Goal: Task Accomplishment & Management: Manage account settings

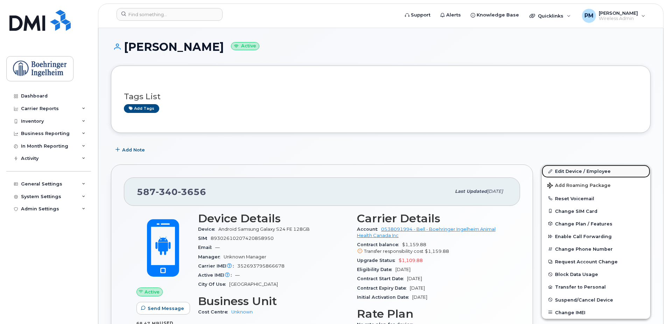
click at [589, 173] on link "Edit Device / Employee" at bounding box center [596, 171] width 109 height 13
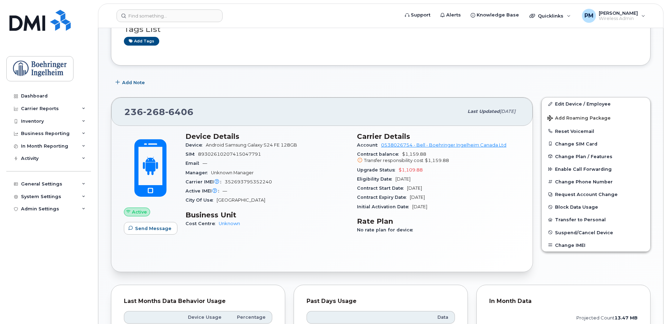
scroll to position [70, 0]
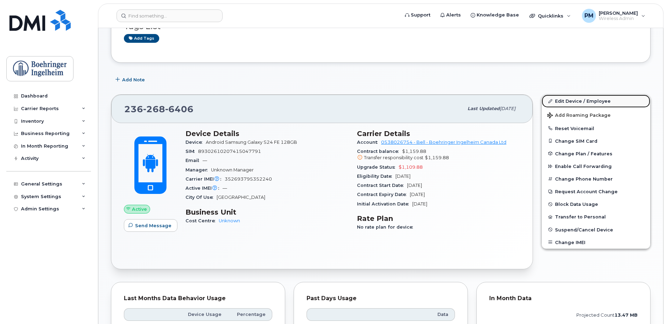
click at [559, 102] on link "Edit Device / Employee" at bounding box center [596, 101] width 109 height 13
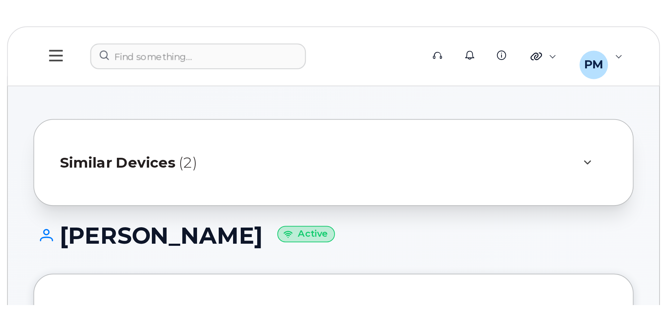
scroll to position [70, 0]
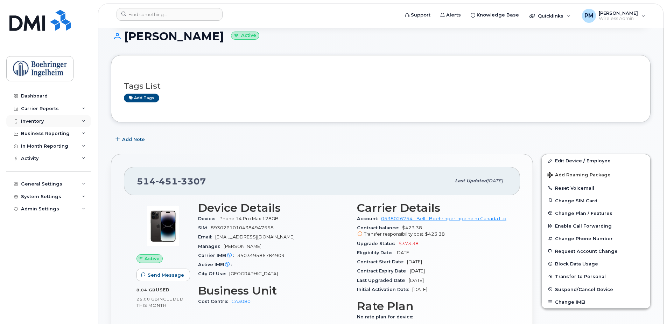
click at [53, 118] on div "Inventory" at bounding box center [48, 121] width 85 height 13
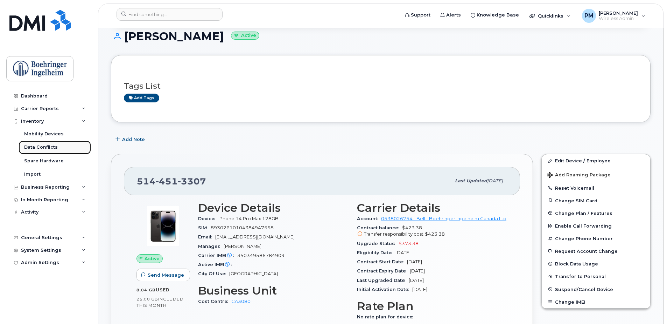
click at [58, 140] on link "Data Conflicts" at bounding box center [55, 146] width 72 height 13
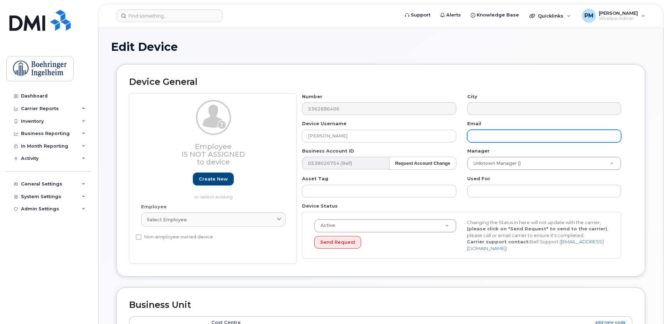
click at [487, 139] on input "text" at bounding box center [544, 136] width 154 height 13
paste input "annie.fraser.ext@boehringer-ingelheim.com"
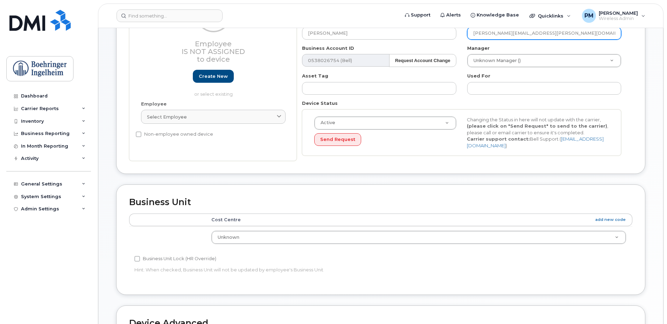
scroll to position [105, 0]
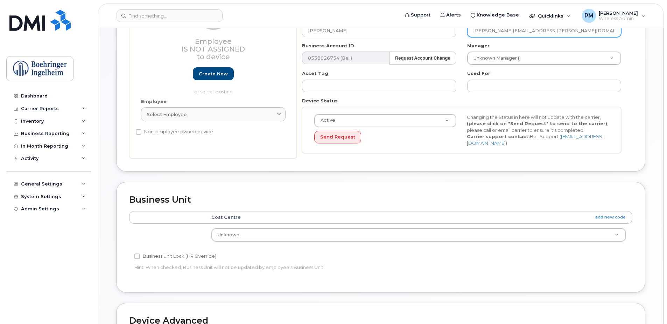
type input "annie.fraser.ext@boehringer-ingelheim.com"
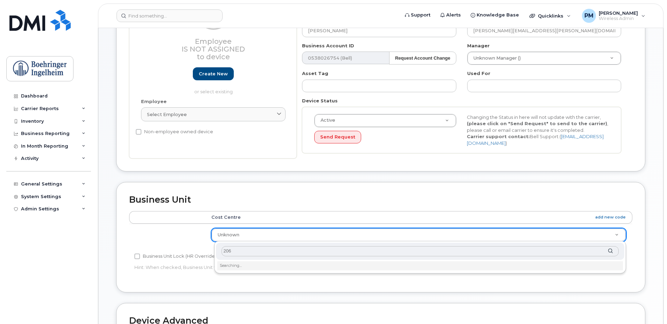
type input "2060"
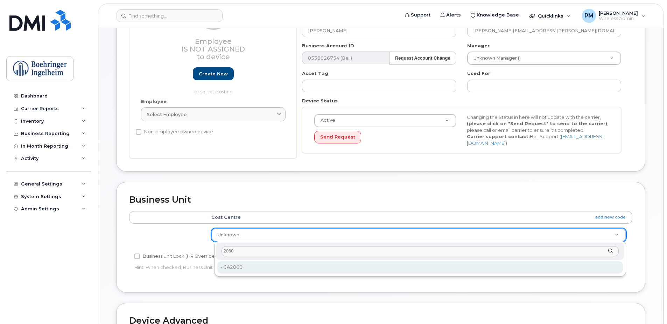
type input "656430"
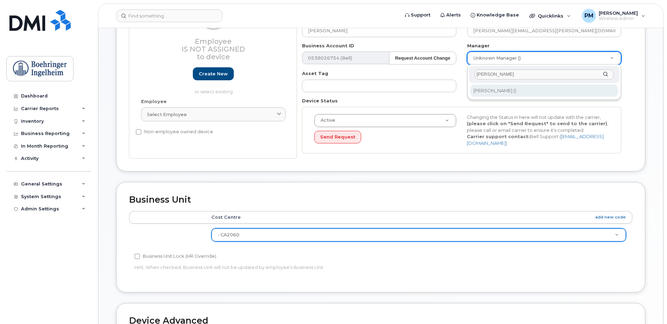
type input "joanne"
click at [506, 83] on div "joanne Joanne Willcox ()" at bounding box center [544, 81] width 154 height 35
type input "1915697"
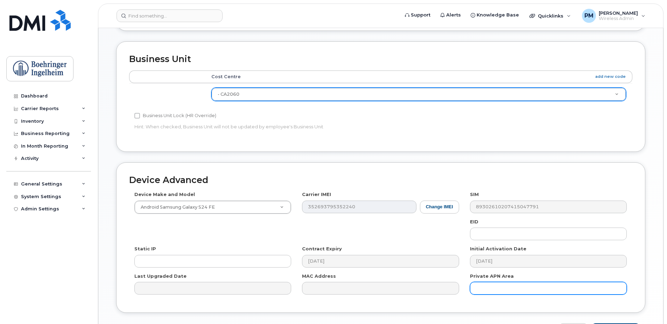
scroll to position [293, 0]
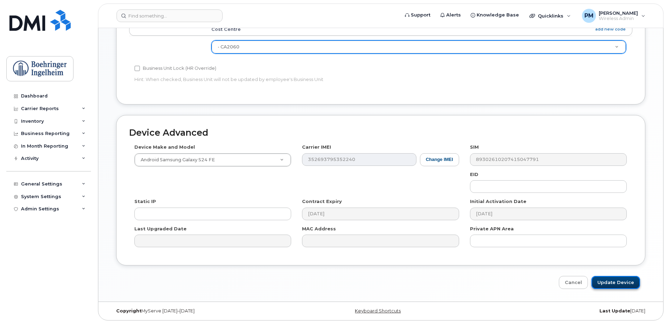
click at [620, 284] on input "Update Device" at bounding box center [616, 282] width 49 height 13
type input "Saving..."
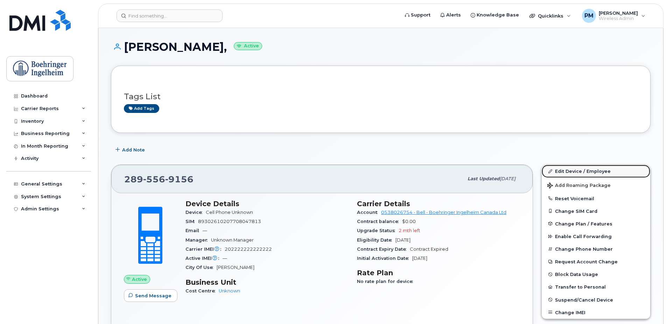
click at [587, 169] on link "Edit Device / Employee" at bounding box center [596, 171] width 109 height 13
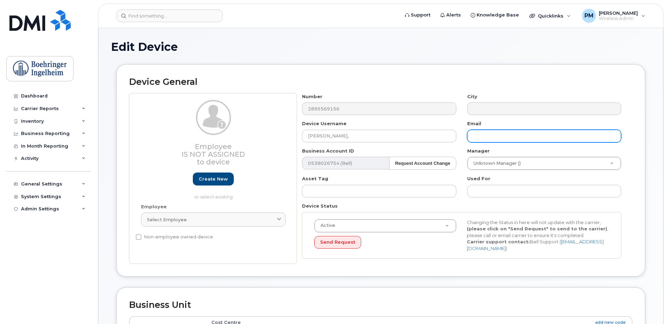
click at [532, 140] on input "text" at bounding box center [544, 136] width 154 height 13
paste input "christina.varoutas@boehringer-ingelheim.com"
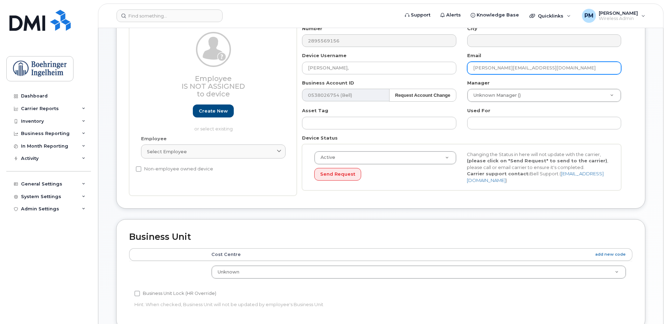
scroll to position [105, 0]
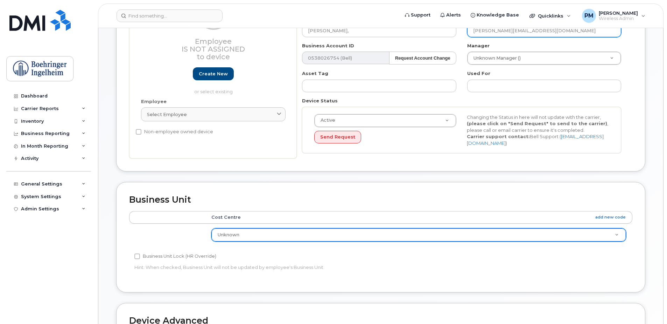
type input "christina.varoutas@boehringer-ingelheim.com"
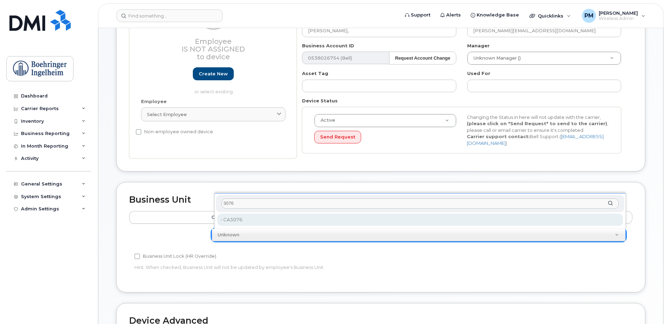
type input "3076"
type input "656462"
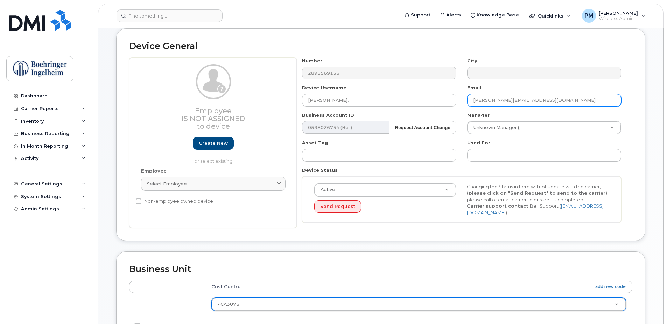
scroll to position [35, 0]
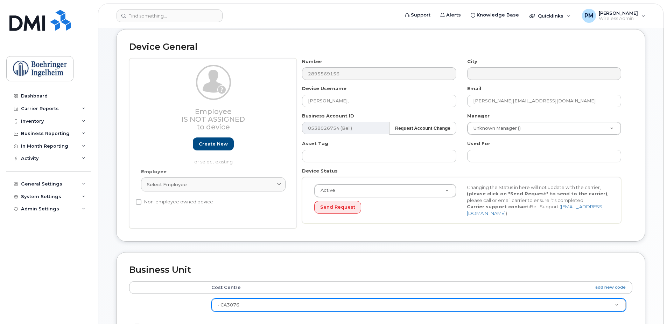
drag, startPoint x: 528, startPoint y: 118, endPoint x: 524, endPoint y: 135, distance: 17.9
click at [524, 135] on div "Number 2895569156 City Device Username Christina Varoutas, Email christina.varo…" at bounding box center [462, 143] width 330 height 171
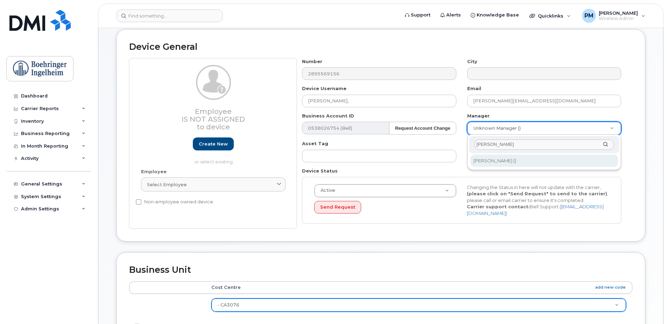
type input "paton"
type input "1311510"
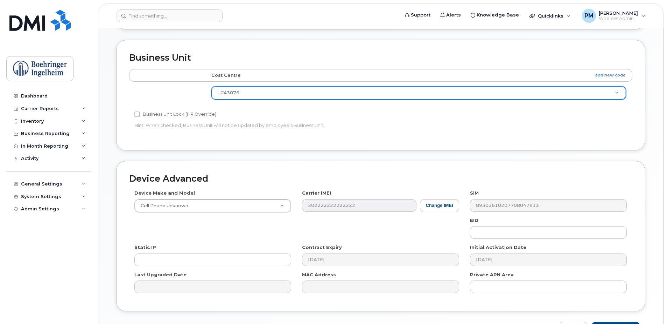
scroll to position [293, 0]
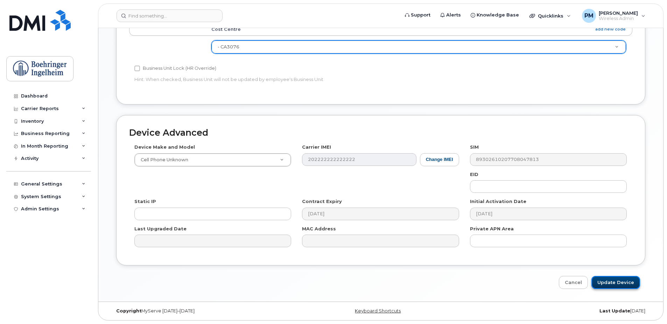
click at [627, 287] on input "Update Device" at bounding box center [616, 282] width 49 height 13
type input "Saving..."
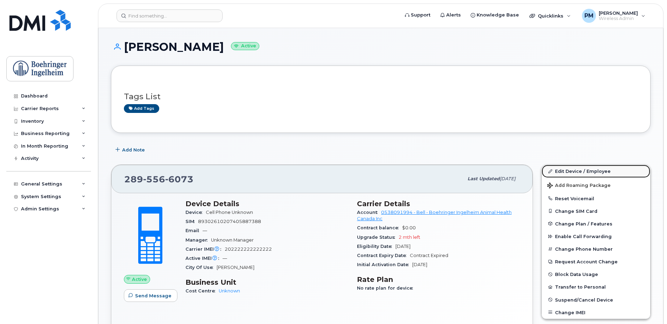
click at [601, 176] on link "Edit Device / Employee" at bounding box center [596, 171] width 109 height 13
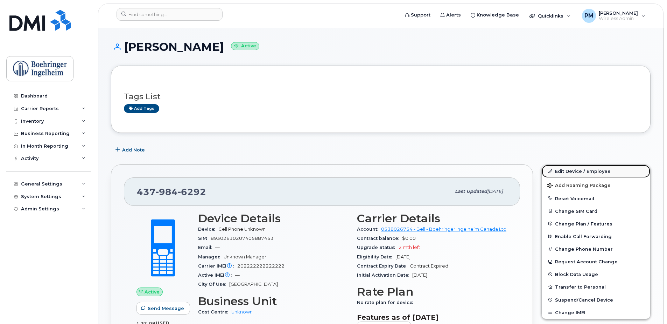
click at [589, 172] on link "Edit Device / Employee" at bounding box center [596, 171] width 109 height 13
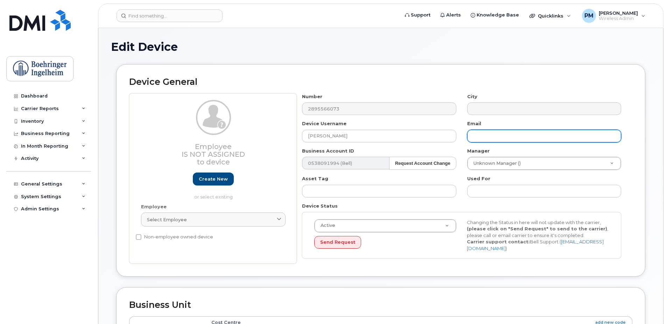
click at [532, 134] on input "text" at bounding box center [544, 136] width 154 height 13
paste input "haley.hartwell@boehringer-ingelheim.com"
type input "haley.hartwell@boehringer-ingelheim.com"
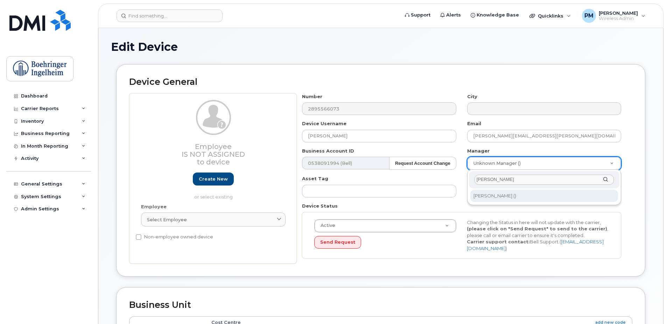
type input "duane"
type input "1311457"
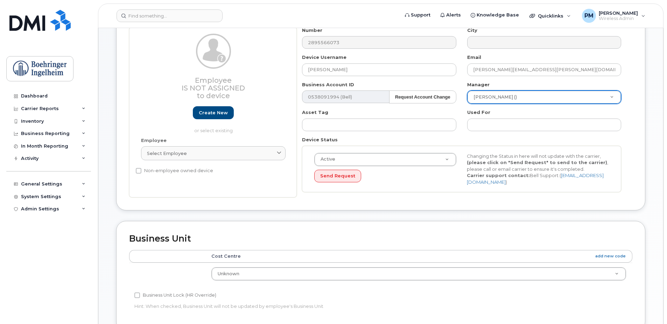
scroll to position [140, 0]
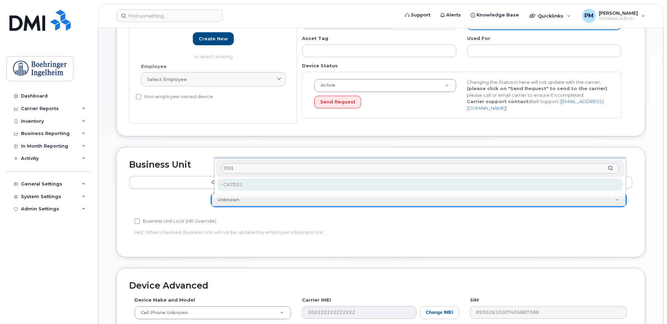
type input "7031"
type input "656530"
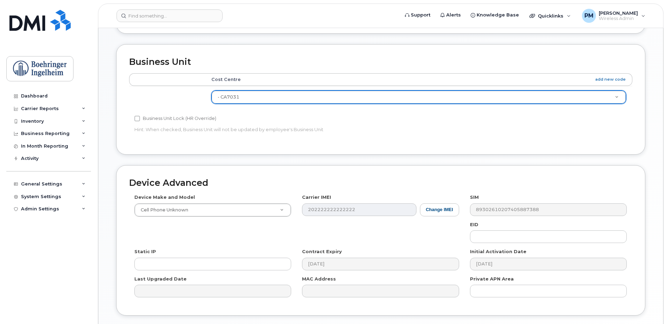
scroll to position [280, 0]
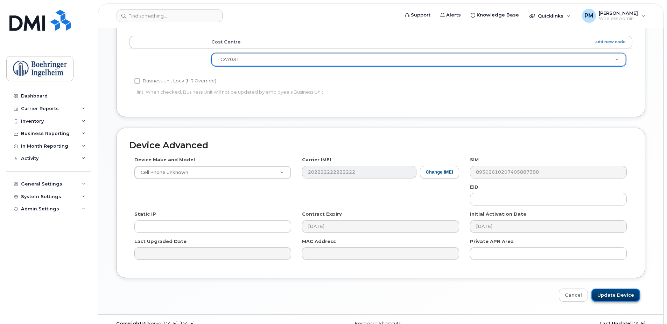
click at [608, 294] on input "Update Device" at bounding box center [616, 294] width 49 height 13
type input "Saving..."
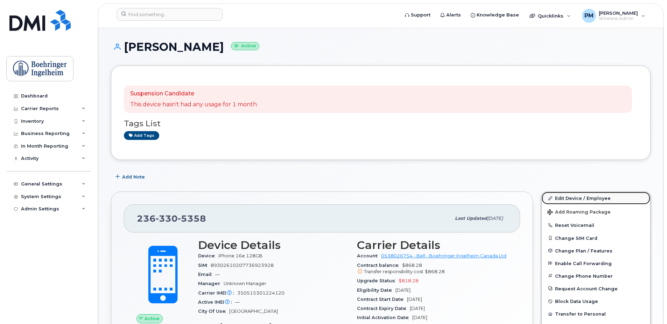
click at [585, 201] on link "Edit Device / Employee" at bounding box center [596, 198] width 109 height 13
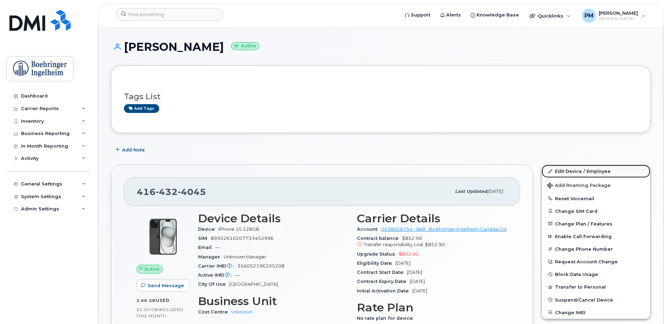
click at [598, 166] on link "Edit Device / Employee" at bounding box center [596, 171] width 109 height 13
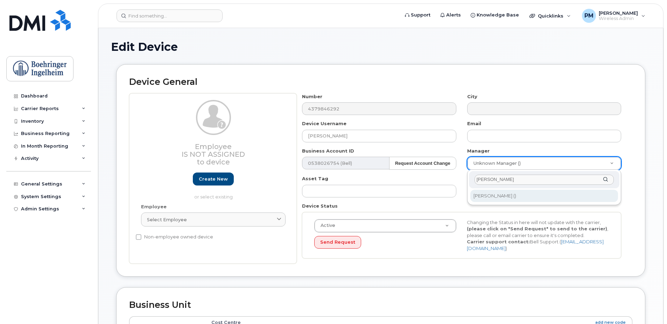
type input "[PERSON_NAME]"
type input "1311493"
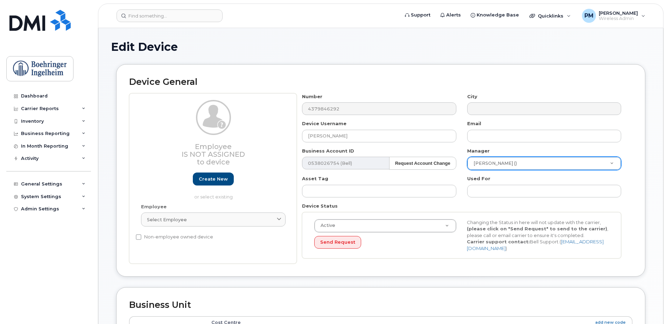
click at [505, 142] on div "Number 4379846292 City Device Username Karl Songco - BYOD Email Business Accoun…" at bounding box center [462, 178] width 330 height 171
click at [494, 126] on div "Email" at bounding box center [544, 131] width 165 height 22
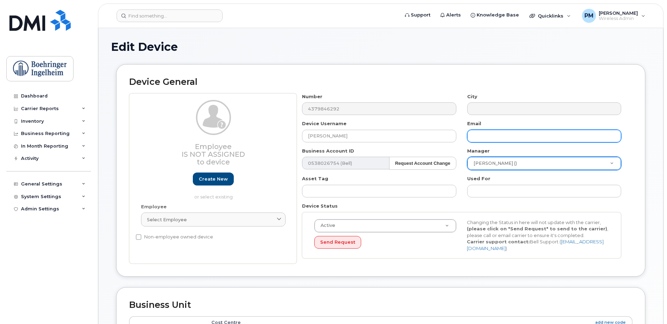
click at [490, 130] on input "text" at bounding box center [544, 136] width 154 height 13
paste input "karl.songco@boehringer-ingelheim.com"
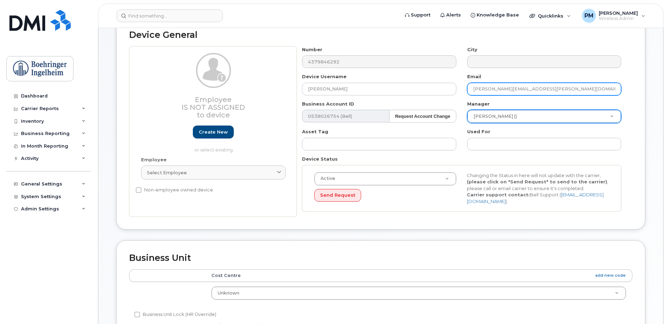
scroll to position [140, 0]
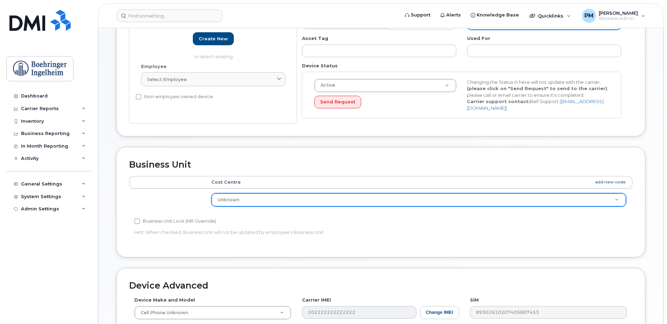
type input "karl.songco@boehringer-ingelheim.com"
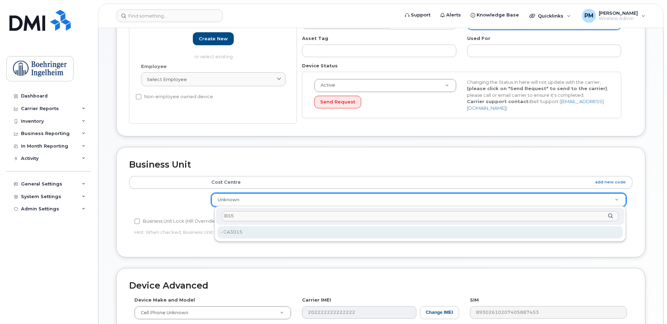
type input "3015"
type input "656437"
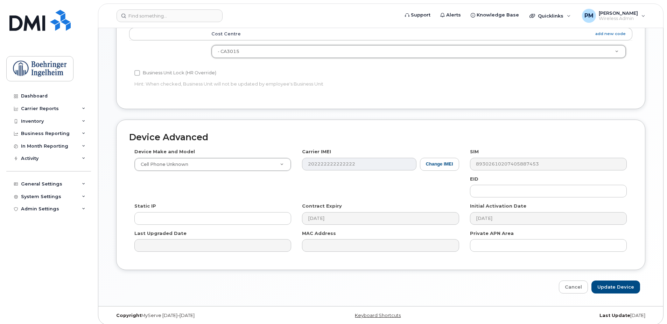
scroll to position [293, 0]
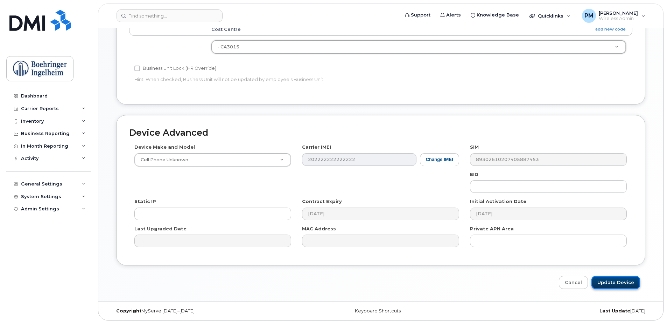
click at [618, 284] on input "Update Device" at bounding box center [616, 282] width 49 height 13
type input "Saving..."
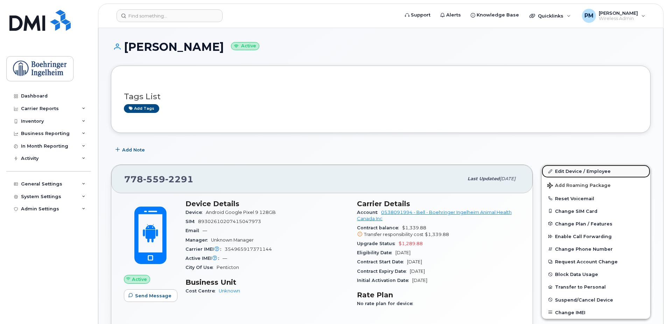
click at [606, 173] on link "Edit Device / Employee" at bounding box center [596, 171] width 109 height 13
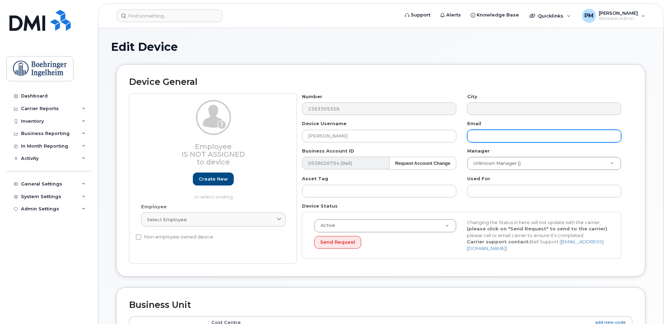
click at [510, 140] on input "text" at bounding box center [544, 136] width 154 height 13
paste input "maddie.warner@boehringer-ingelheim.com"
type input "maddie.warner@boehringer-ingelheim.com"
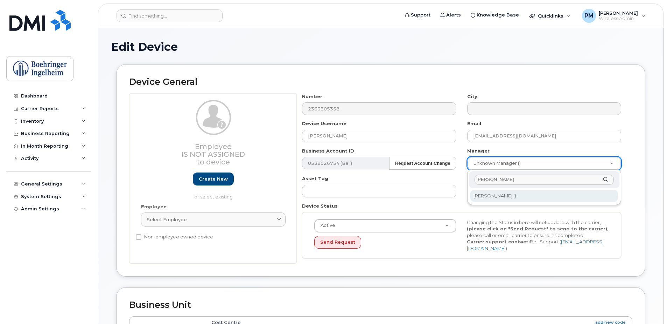
type input "taimi"
click at [527, 204] on div "taimi Taimi Sahlin ()" at bounding box center [544, 186] width 154 height 35
type input "1782423"
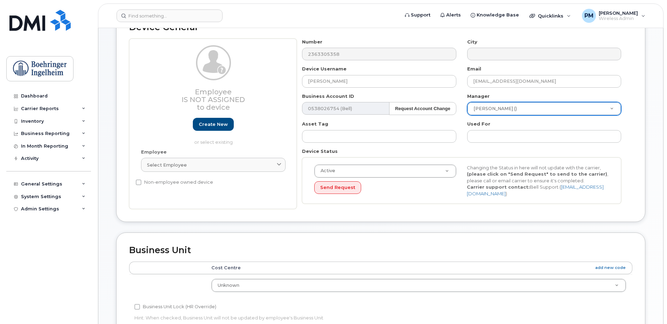
scroll to position [140, 0]
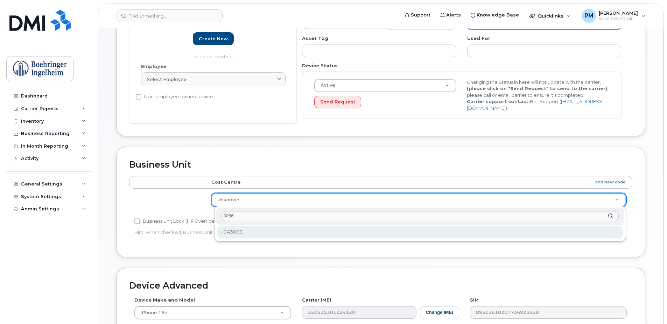
type input "3066"
type input "656452"
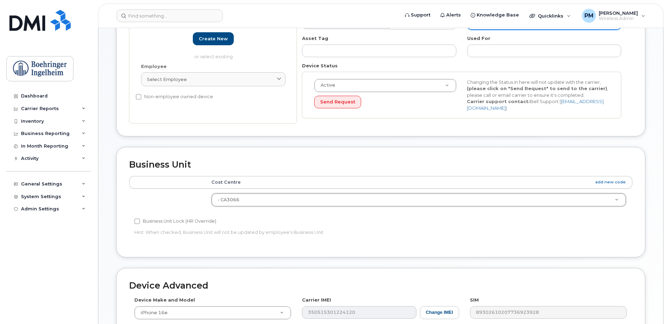
scroll to position [280, 0]
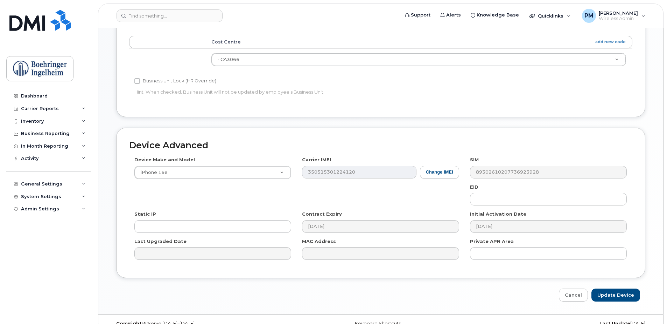
click at [628, 301] on div "Edit Device Device General Employee Is not assigned to device Create new or sel…" at bounding box center [380, 31] width 565 height 566
click at [627, 297] on input "Update Device" at bounding box center [616, 294] width 49 height 13
type input "Saving..."
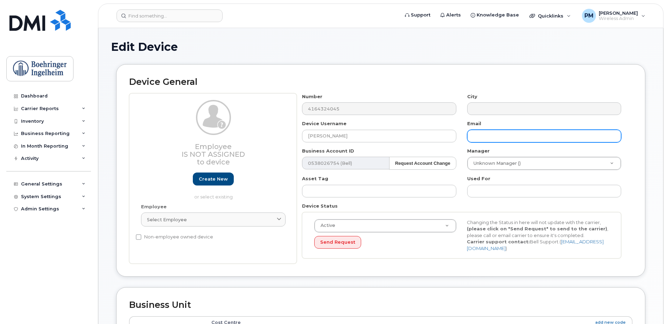
click at [518, 136] on input "text" at bounding box center [544, 136] width 154 height 13
paste input "[PERSON_NAME][EMAIL_ADDRESS][PERSON_NAME][DOMAIN_NAME]"
type input "[PERSON_NAME][EMAIL_ADDRESS][PERSON_NAME][DOMAIN_NAME]"
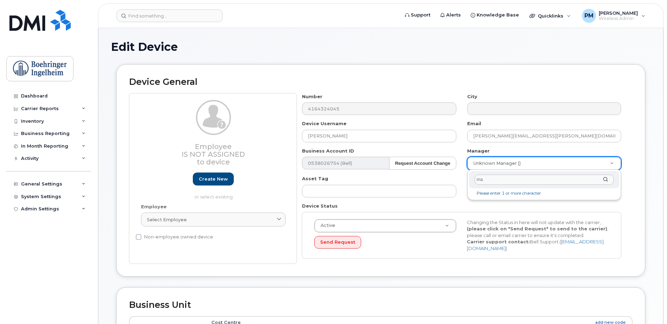
type input "m"
type input "l"
click at [500, 184] on input "text" at bounding box center [544, 179] width 139 height 10
type input "mark"
type input "1311473"
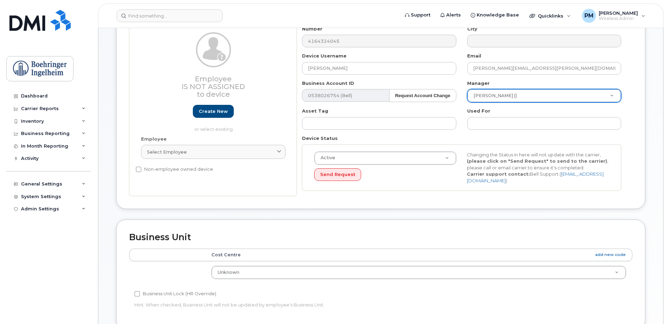
scroll to position [70, 0]
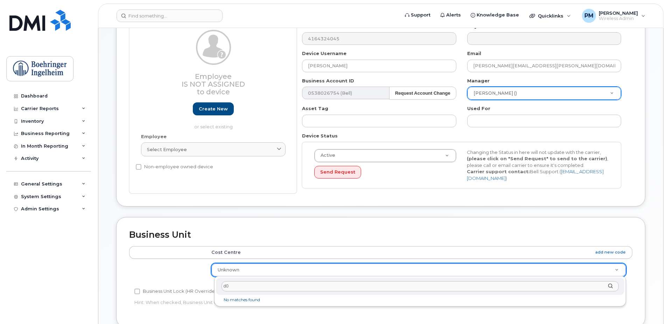
type input "d"
click at [246, 283] on input "text" at bounding box center [420, 286] width 397 height 10
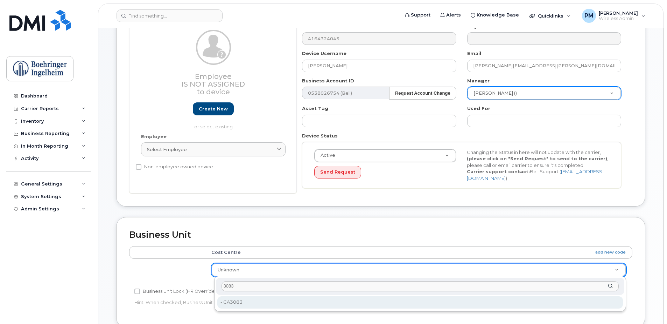
type input "3083"
type input "656468"
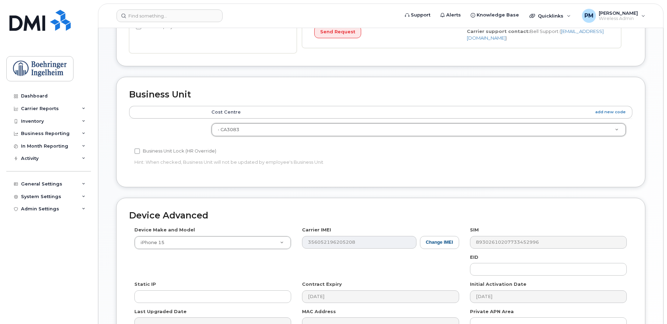
scroll to position [293, 0]
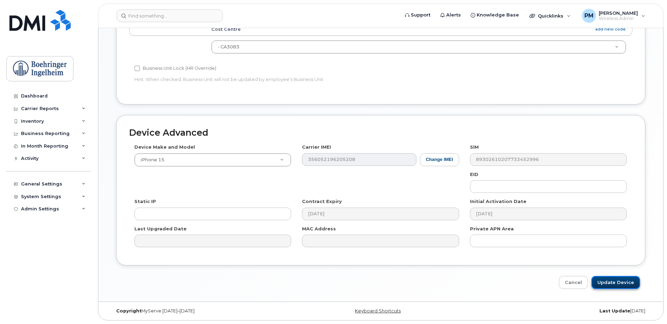
click at [626, 278] on input "Update Device" at bounding box center [616, 282] width 49 height 13
type input "Saving..."
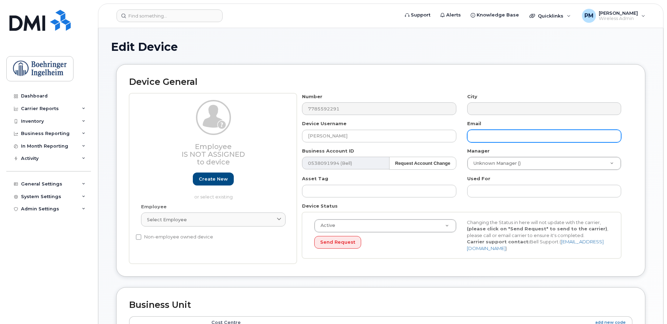
click at [511, 132] on input "text" at bounding box center [544, 136] width 154 height 13
paste input "[PERSON_NAME][EMAIL_ADDRESS][PERSON_NAME][DOMAIN_NAME]"
type input "[PERSON_NAME][EMAIL_ADDRESS][PERSON_NAME][DOMAIN_NAME]"
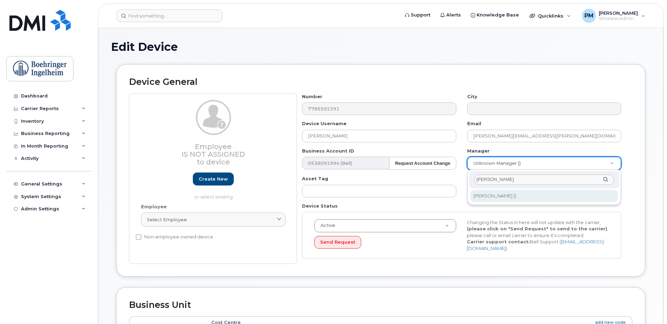
type input "[PERSON_NAME]"
type input "1311471"
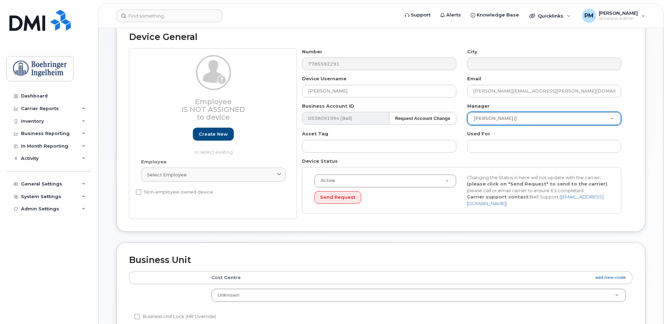
scroll to position [140, 0]
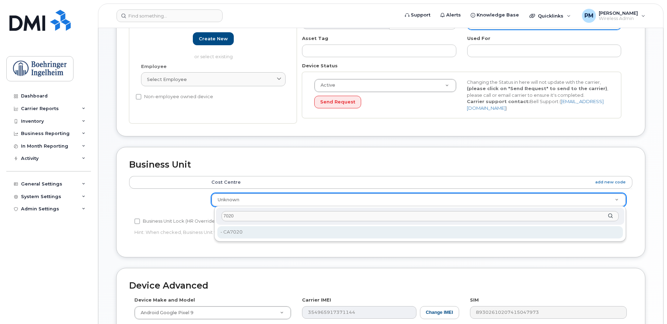
type input "7020"
type input "656533"
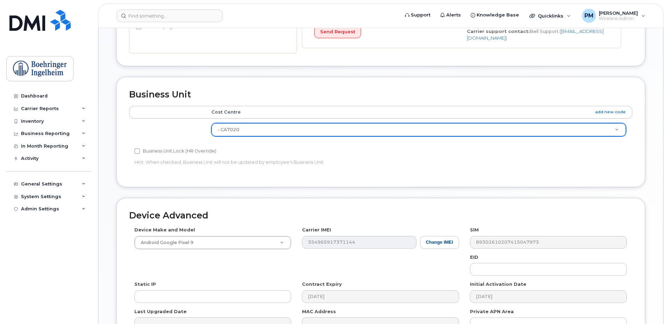
scroll to position [293, 0]
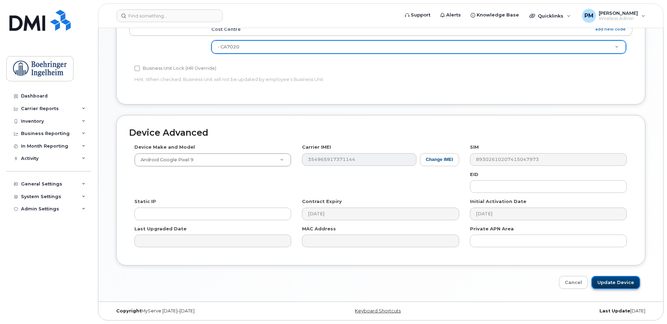
click at [622, 284] on input "Update Device" at bounding box center [616, 282] width 49 height 13
type input "Saving..."
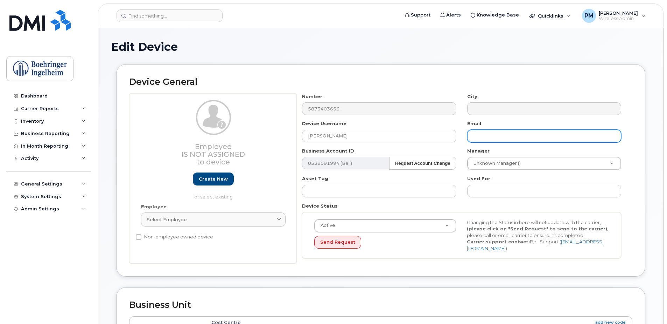
click at [491, 141] on input "text" at bounding box center [544, 136] width 154 height 13
paste input "tyler.fagrie@boehringer-ingelheim.com"
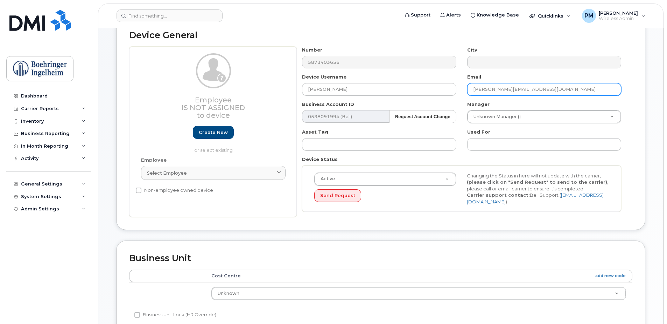
scroll to position [140, 0]
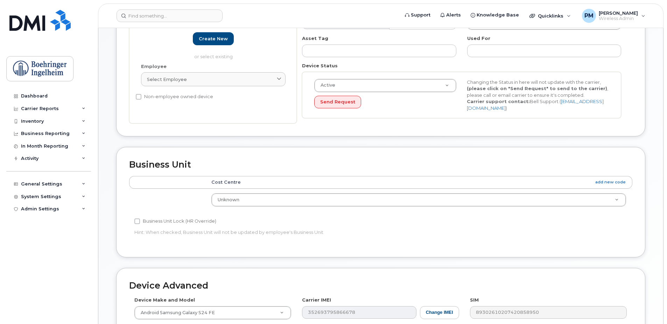
type input "tyler.fagrie@boehringer-ingelheim.com"
click at [304, 189] on td "Unknown 656409" at bounding box center [419, 199] width 428 height 22
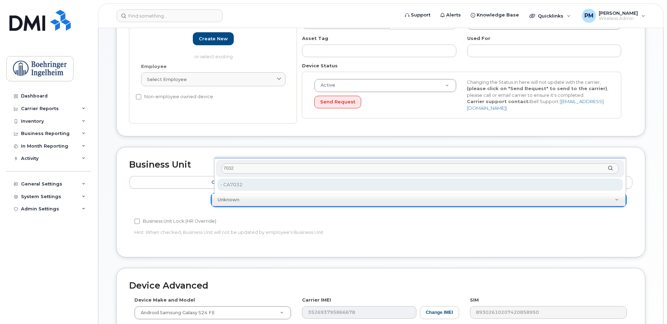
type input "7032"
click at [259, 177] on div "7032 - CA7032 - CA7032" at bounding box center [420, 175] width 412 height 35
type input "656528"
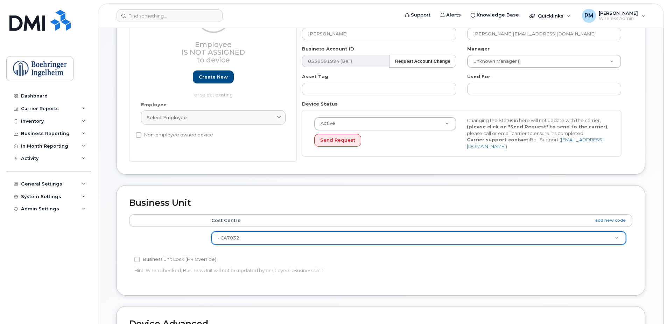
scroll to position [35, 0]
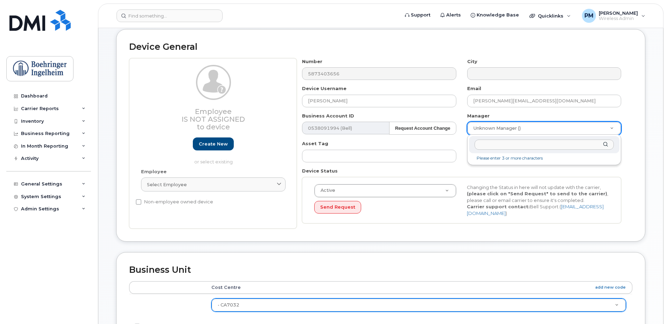
click at [495, 142] on input "text" at bounding box center [544, 144] width 139 height 10
type input "b"
type input "d"
type input "jacq"
type input "1311465"
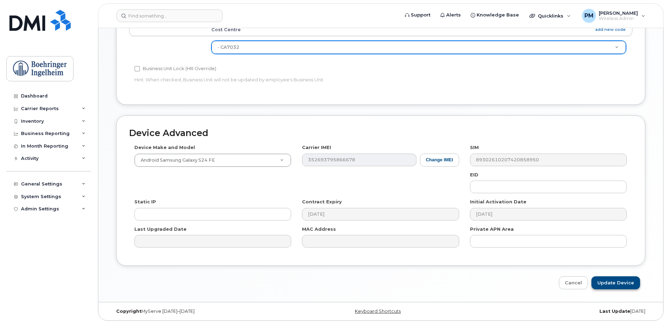
scroll to position [293, 0]
click at [616, 284] on input "Update Device" at bounding box center [616, 282] width 49 height 13
type input "Saving..."
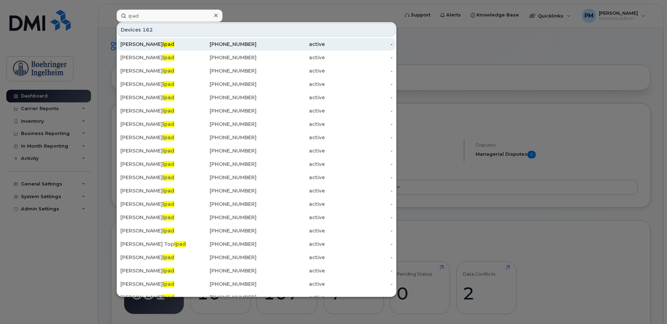
type input "ipad"
click at [192, 47] on div "905-517-7816" at bounding box center [223, 44] width 68 height 7
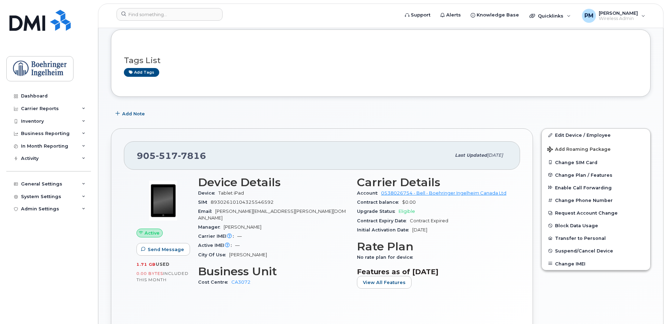
scroll to position [105, 0]
